Goal: Information Seeking & Learning: Learn about a topic

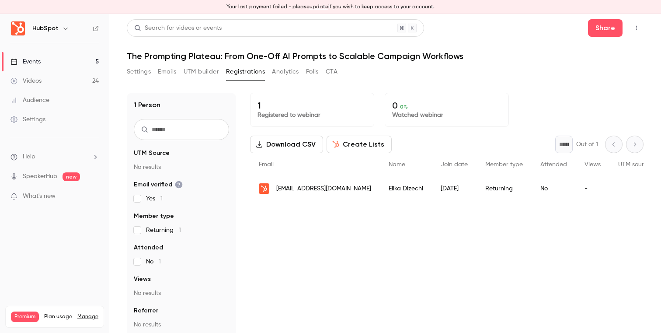
click at [63, 59] on link "Events 5" at bounding box center [54, 61] width 109 height 19
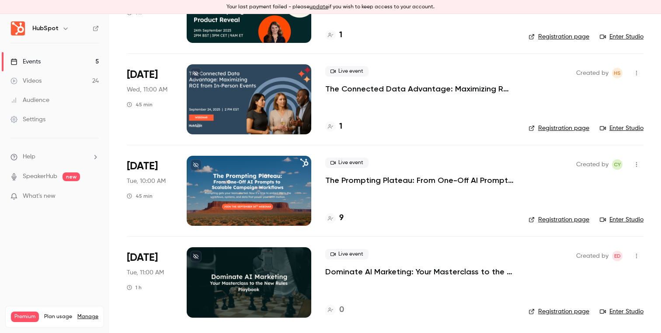
scroll to position [176, 0]
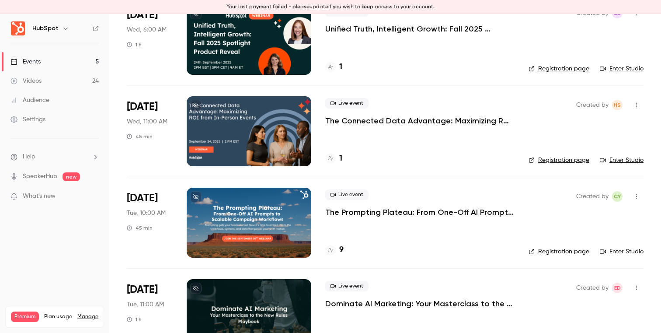
click at [342, 156] on h4 "1" at bounding box center [340, 158] width 3 height 12
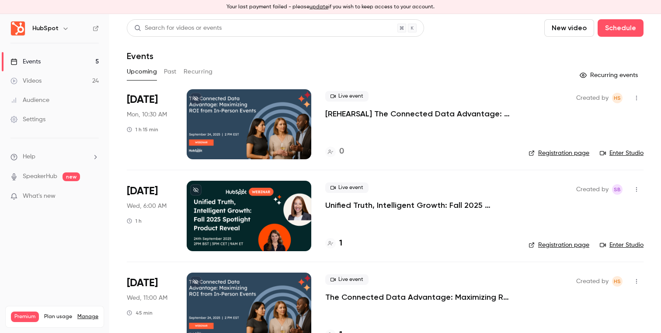
click at [339, 242] on h4 "1" at bounding box center [340, 243] width 3 height 12
